Goal: Task Accomplishment & Management: Manage account settings

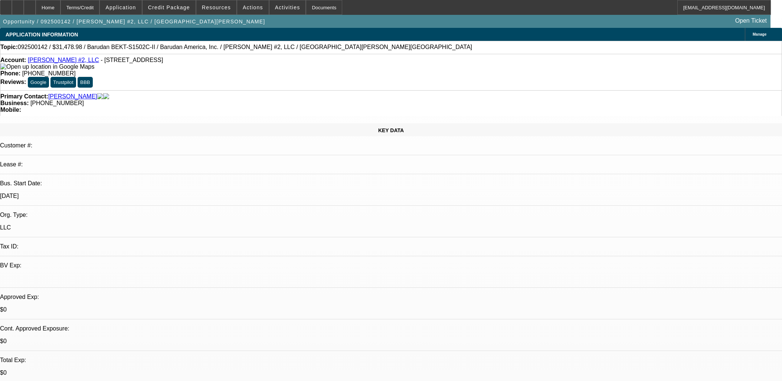
select select "0.1"
select select "2"
select select "0.1"
select select "4"
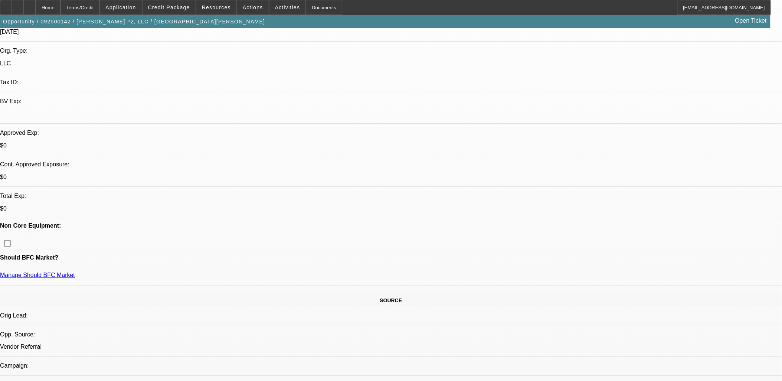
scroll to position [165, 0]
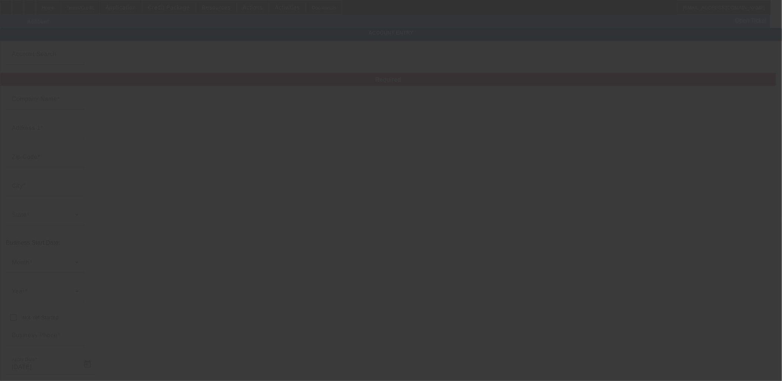
type input "[PERSON_NAME] #2, LLC"
type input "[STREET_ADDRESS]"
type input "77060"
type input "[GEOGRAPHIC_DATA]"
type input "[PHONE_NUMBER]"
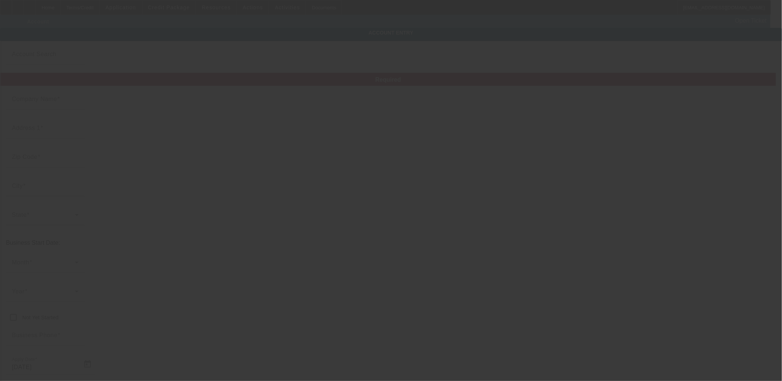
type input "[EMAIL_ADDRESS][DOMAIN_NAME]"
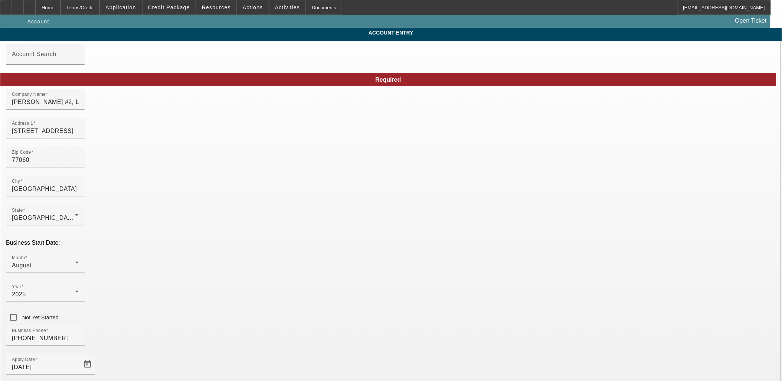
type input "[DATE]"
type input "394110230"
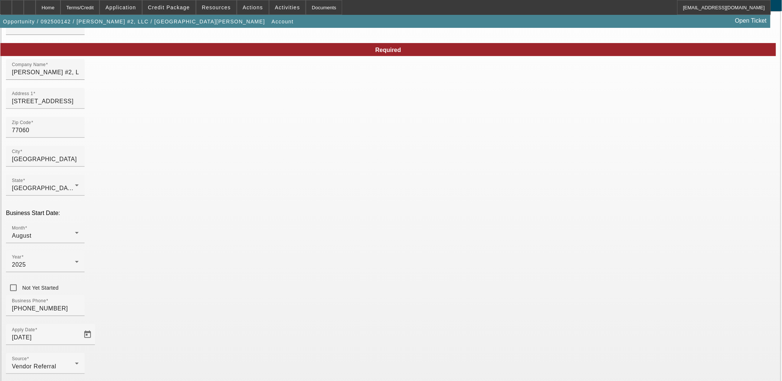
scroll to position [55, 0]
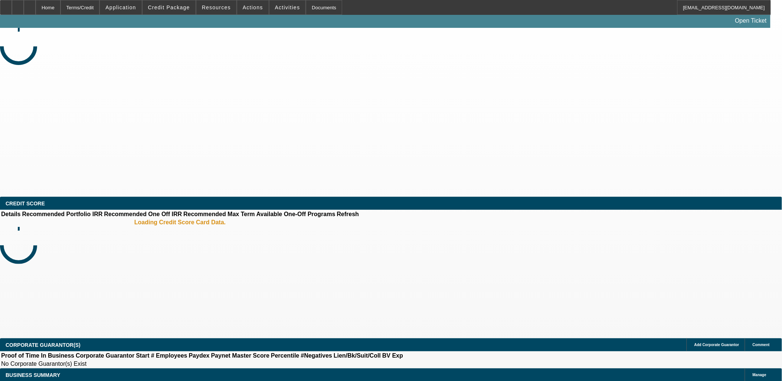
select select "0.1"
select select "2"
select select "0.1"
select select "4"
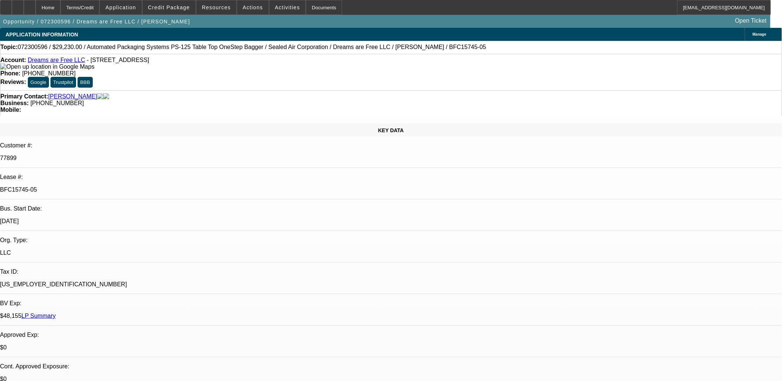
select select "0"
select select "0.1"
select select "0"
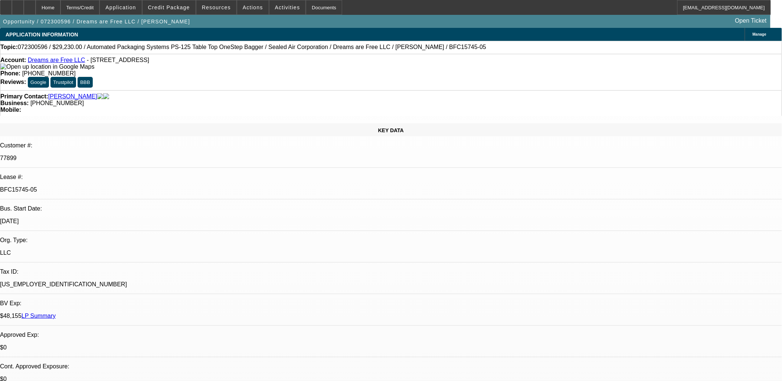
select select "0.1"
select select "0"
select select "0.1"
select select "0"
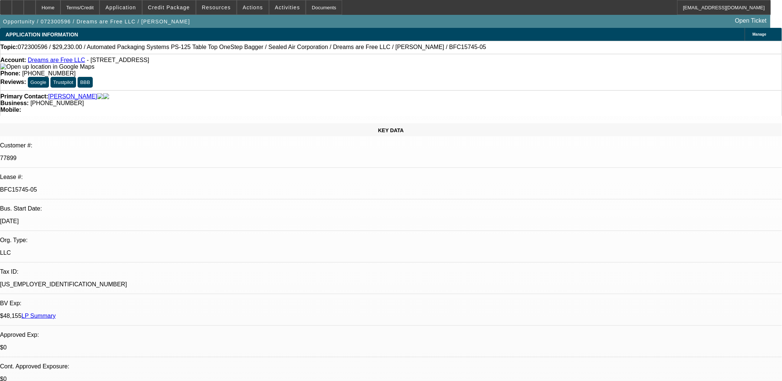
select select "0"
select select "0.1"
select select "1"
select select "3"
select select "4"
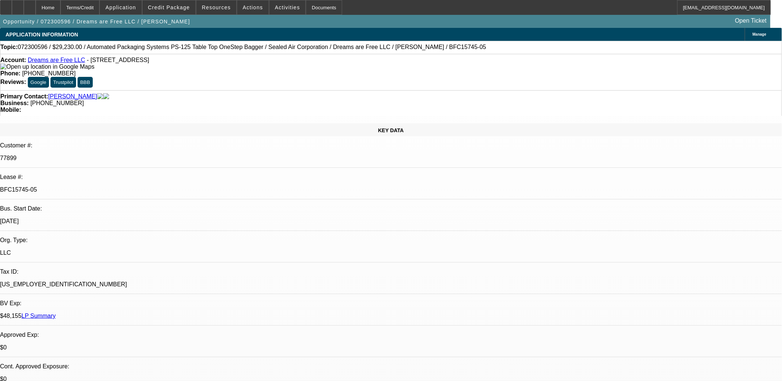
select select "1"
select select "2"
select select "4"
select select "1"
select select "2"
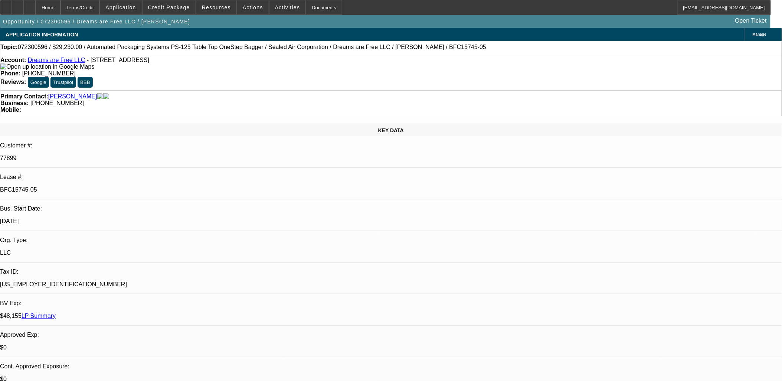
select select "4"
select select "1"
select select "2"
select select "4"
click at [110, 186] on p "BFC15745-05" at bounding box center [391, 189] width 782 height 7
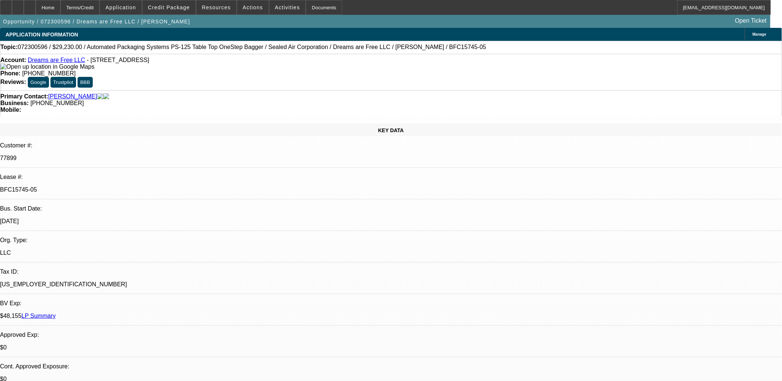
click at [110, 186] on p "BFC15745-05" at bounding box center [391, 189] width 782 height 7
copy div "BFC15745-05"
drag, startPoint x: 318, startPoint y: 60, endPoint x: 268, endPoint y: 61, distance: 50.2
click at [268, 70] on div "Phone: (518) 810-5109" at bounding box center [391, 73] width 782 height 7
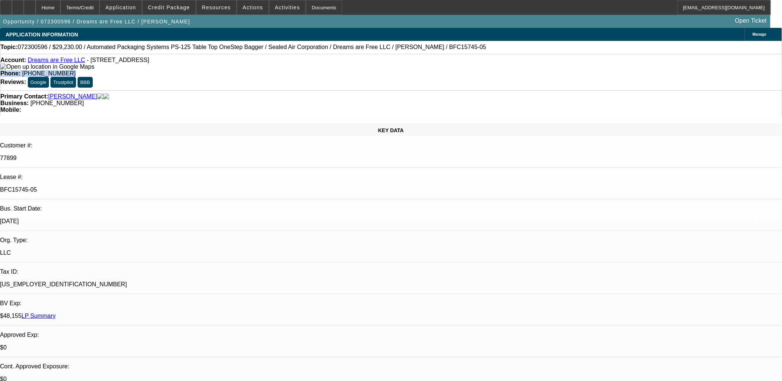
click at [20, 70] on strong "Phone:" at bounding box center [10, 73] width 20 height 6
copy div "Phone: (518) 810-5109"
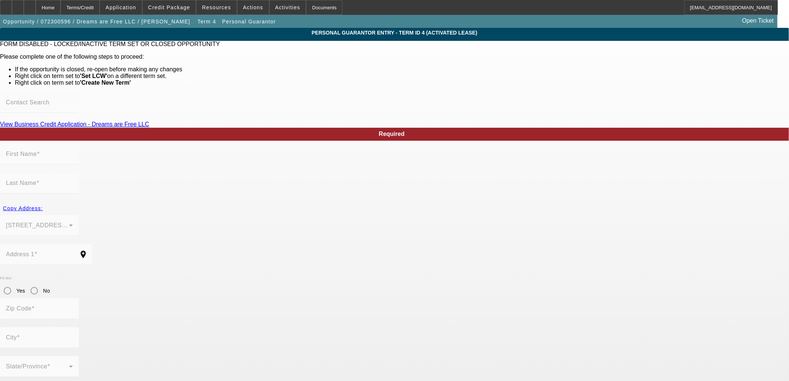
type input "Kyle"
type input "Smith"
type input "112 Wilbur Rd"
radio input "true"
type input "12170"
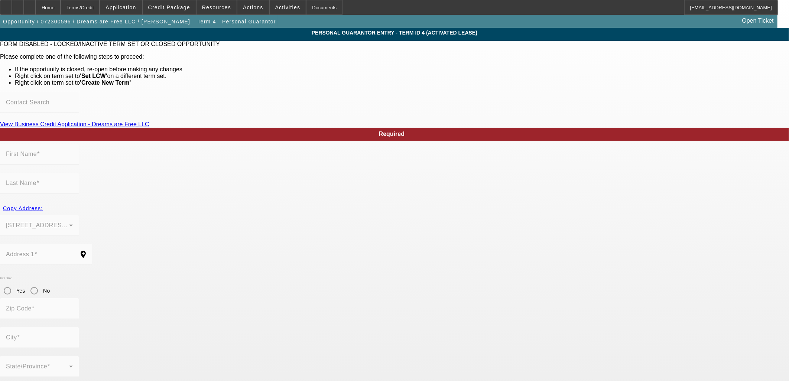
type input "Stillwater"
type input "(518) 810-5109"
type input "100"
type input "228-55-1605"
type input "smit2685@gmail.com"
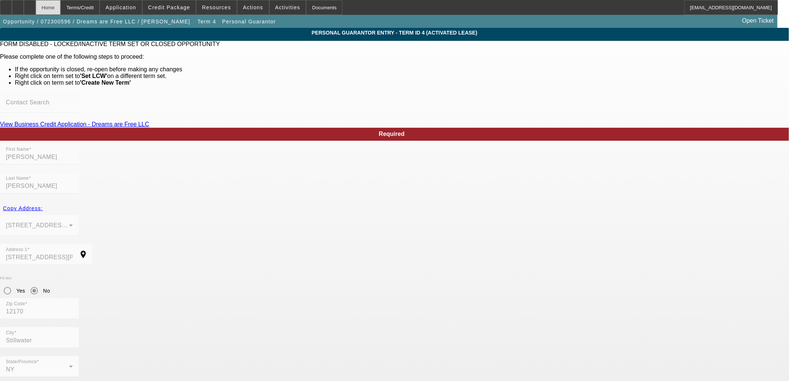
click at [61, 2] on div "Home" at bounding box center [48, 7] width 25 height 15
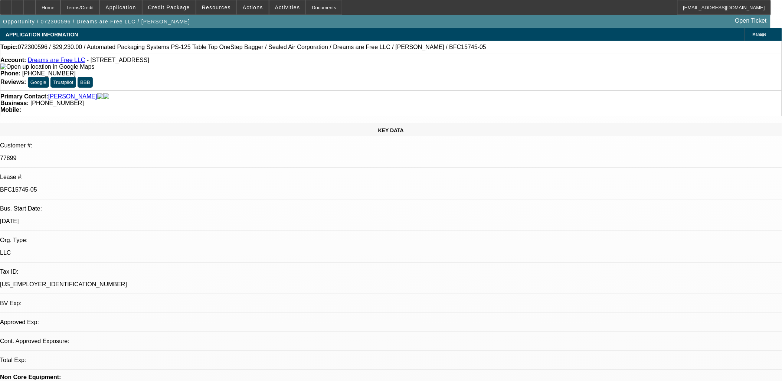
click at [143, 66] on div "Account: Dreams are Free LLC - 27 Kent St Ste 123, Ballston Spa, NY 12020" at bounding box center [391, 63] width 782 height 13
select select "0"
select select "3"
select select "0.1"
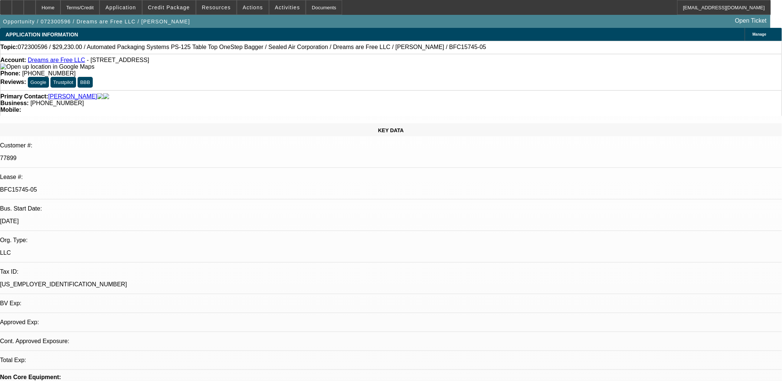
select select "4"
select select "0"
select select "2"
select select "0.1"
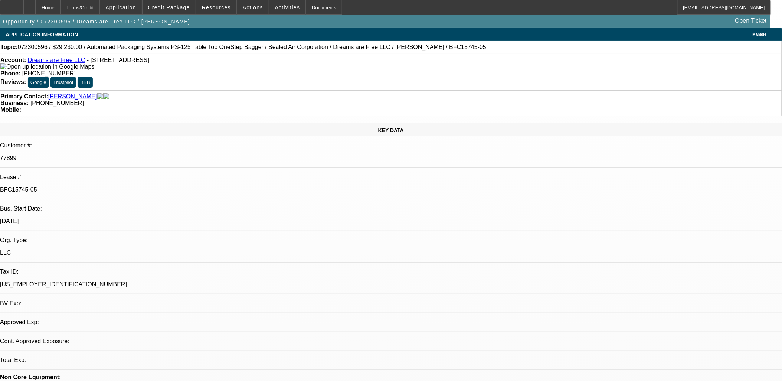
select select "4"
select select "0"
select select "2"
select select "0.1"
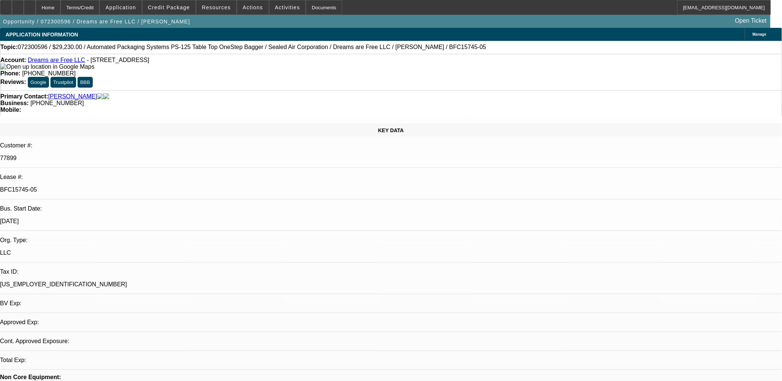
select select "4"
select select "0"
select select "2"
select select "0.1"
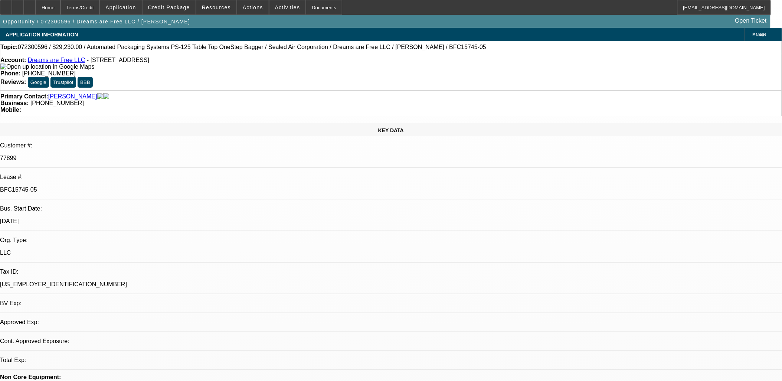
select select "4"
click at [87, 61] on span "- 27 Kent St Ste 123, Ballston Spa, NY 12020" at bounding box center [118, 60] width 62 height 6
drag, startPoint x: 85, startPoint y: 61, endPoint x: 131, endPoint y: 63, distance: 46.1
click at [131, 63] on span "- 27 Kent St Ste 123, Ballston Spa, NY 12020" at bounding box center [118, 60] width 62 height 6
drag, startPoint x: 181, startPoint y: 64, endPoint x: 34, endPoint y: 62, distance: 147.1
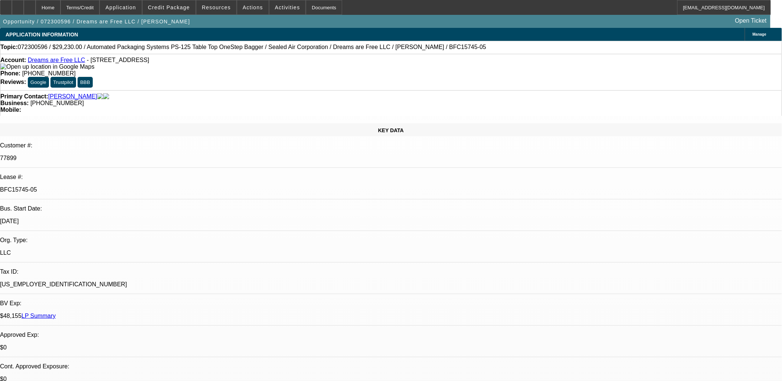
click at [34, 62] on div "Account: Dreams are Free LLC - 27 Kent St Ste 123, Ballston Spa, NY 12020" at bounding box center [391, 63] width 782 height 13
drag, startPoint x: 34, startPoint y: 62, endPoint x: 98, endPoint y: 62, distance: 63.9
copy div "Dreams are Free LLC - 27 Kent St Ste 123, Ballston Spa, NY 12020"
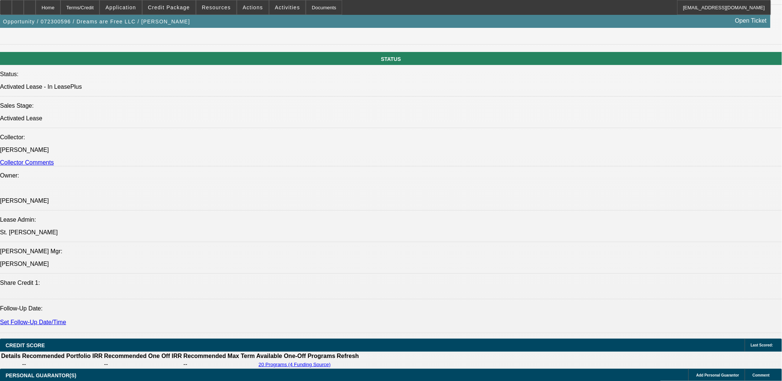
scroll to position [949, 0]
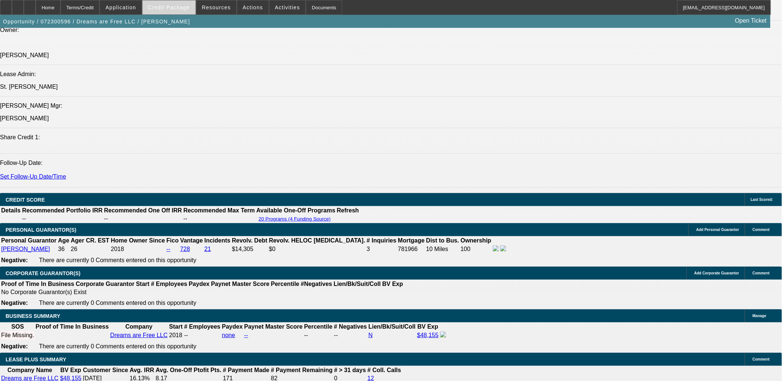
click at [178, 10] on span at bounding box center [169, 8] width 53 height 18
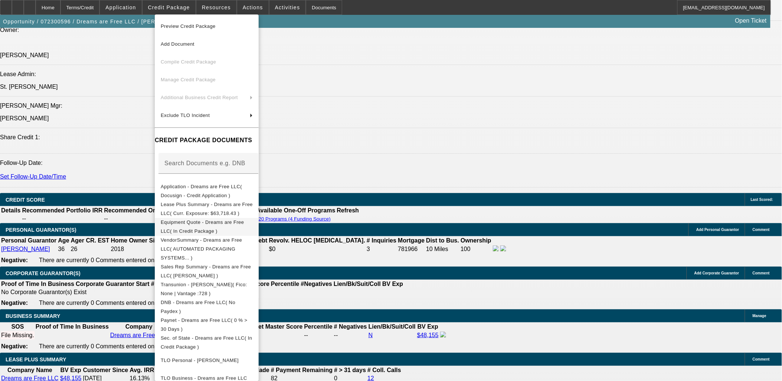
click at [187, 227] on span "Equipment Quote - Dreams are Free LLC( In Credit Package )" at bounding box center [207, 227] width 92 height 18
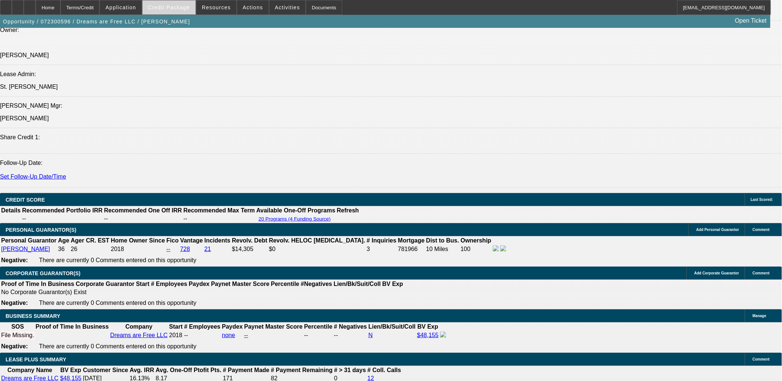
click at [179, 9] on span "Credit Package" at bounding box center [169, 7] width 42 height 6
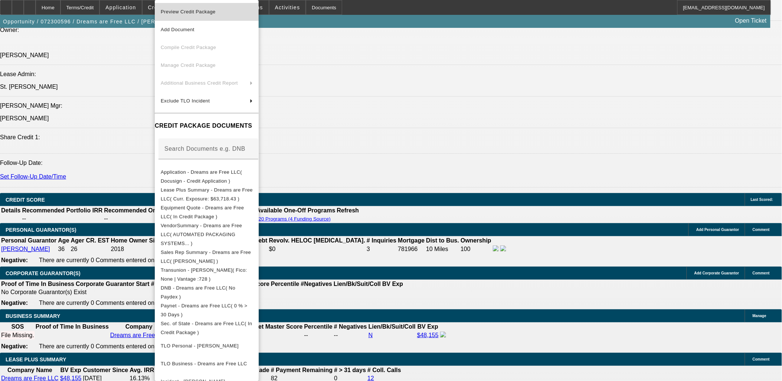
click at [186, 13] on span "Preview Credit Package" at bounding box center [188, 12] width 55 height 6
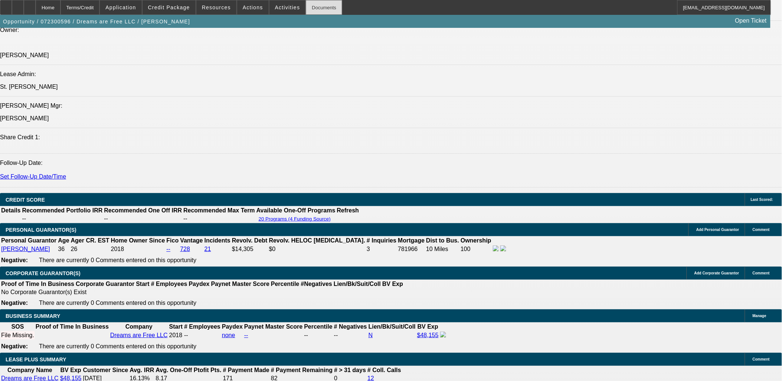
click at [310, 6] on div "Documents" at bounding box center [324, 7] width 36 height 15
click at [12, 5] on div at bounding box center [6, 7] width 12 height 15
